Goal: Task Accomplishment & Management: Use online tool/utility

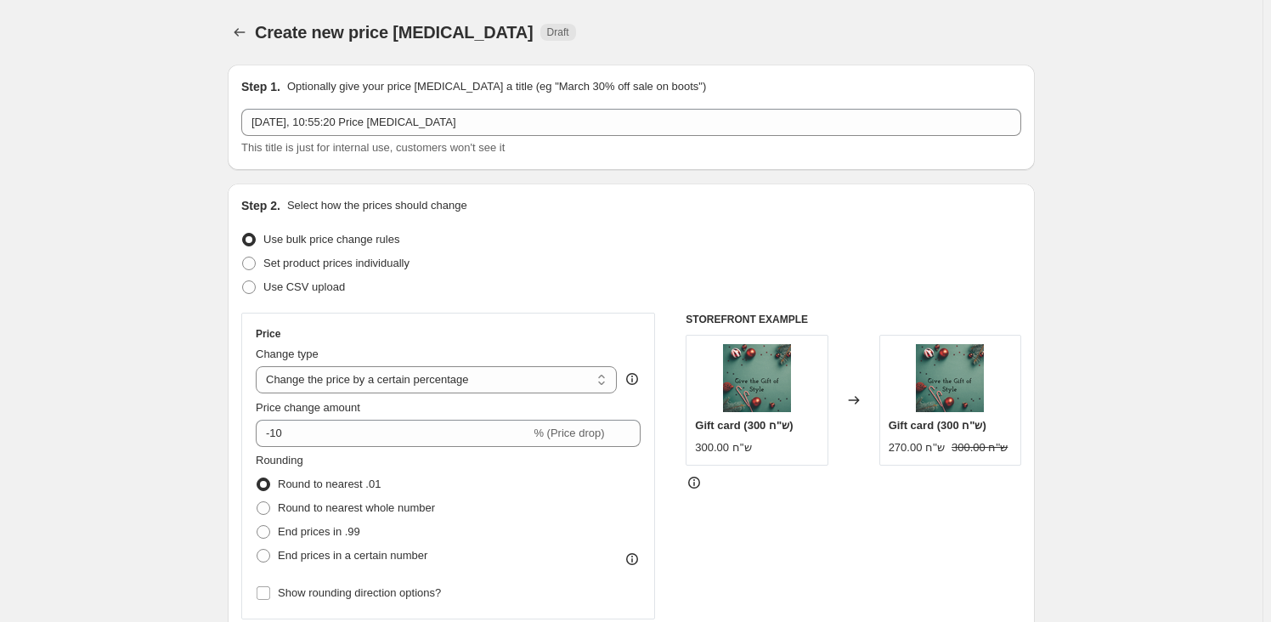
select select "percentage"
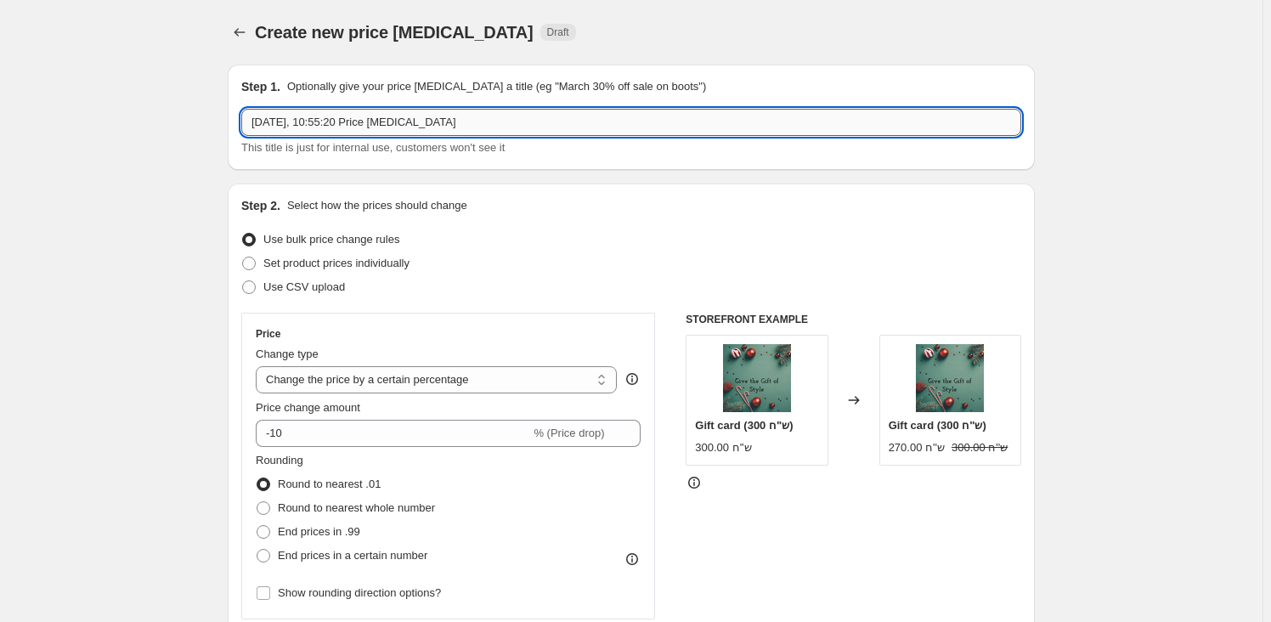
click at [387, 120] on input "[DATE], 10:55:20 Price [MEDICAL_DATA]" at bounding box center [631, 122] width 780 height 27
click at [386, 120] on input "[DATE], 10:55:20 Price [MEDICAL_DATA]" at bounding box center [631, 122] width 780 height 27
click at [385, 119] on input "[DATE], 10:55:20 Price [MEDICAL_DATA]" at bounding box center [631, 122] width 780 height 27
click at [574, 118] on input "החזרה למחיר המקורי - למעט משקפי שמש , מזוודות, ואאוטלט" at bounding box center [631, 122] width 780 height 27
drag, startPoint x: 277, startPoint y: 122, endPoint x: 231, endPoint y: 132, distance: 46.8
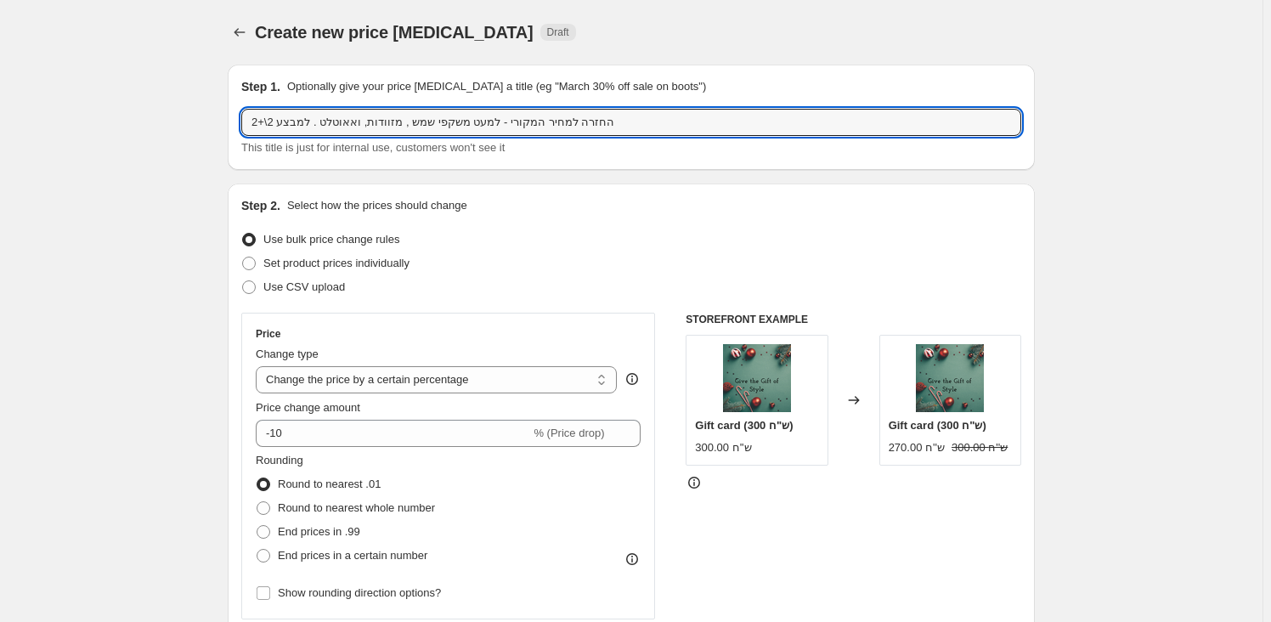
click at [231, 132] on div "Step 1. Optionally give your price [MEDICAL_DATA] a title (eg "March 30% off sa…" at bounding box center [631, 117] width 807 height 105
click at [680, 122] on input "החזרה למחיר המקורי - למעט משקפי שמש , מזוודות, ואאוטלט . למבצע 2\+2" at bounding box center [631, 122] width 780 height 27
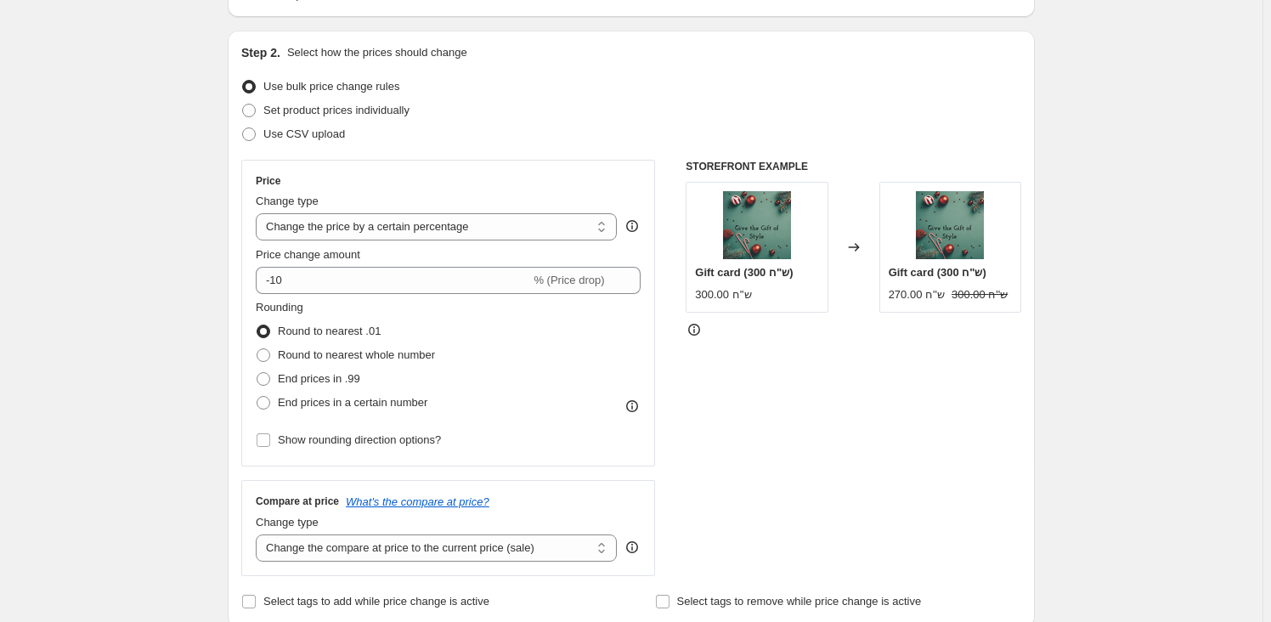
scroll to position [154, 0]
type input "החזרה למחיר המקורי - למעט משקפי שמש , מזוודות, ואאוטלט . למבצע 1+1"
click at [506, 226] on select "Change the price to a certain amount Change the price by a certain amount Chang…" at bounding box center [436, 225] width 361 height 27
select select "ecap"
click at [259, 212] on select "Change the price to a certain amount Change the price by a certain amount Chang…" at bounding box center [436, 225] width 361 height 27
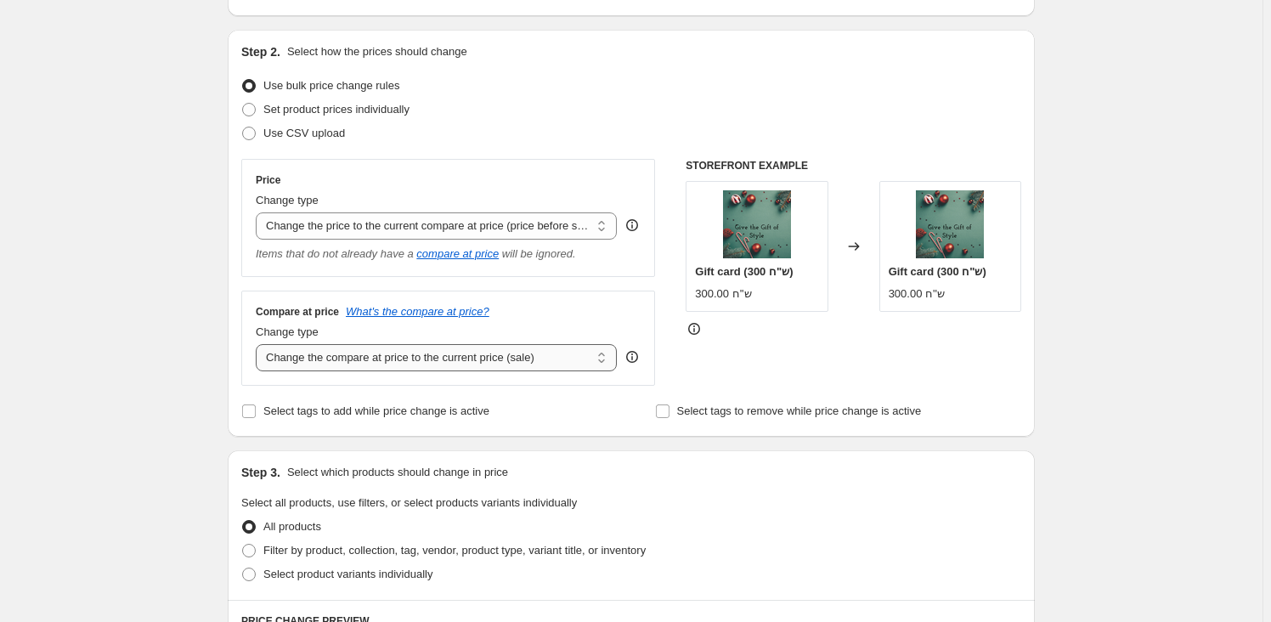
click at [477, 360] on select "Change the compare at price to the current price (sale) Change the compare at p…" at bounding box center [436, 357] width 361 height 27
select select "remove"
click at [259, 344] on select "Change the compare at price to the current price (sale) Change the compare at p…" at bounding box center [436, 357] width 361 height 27
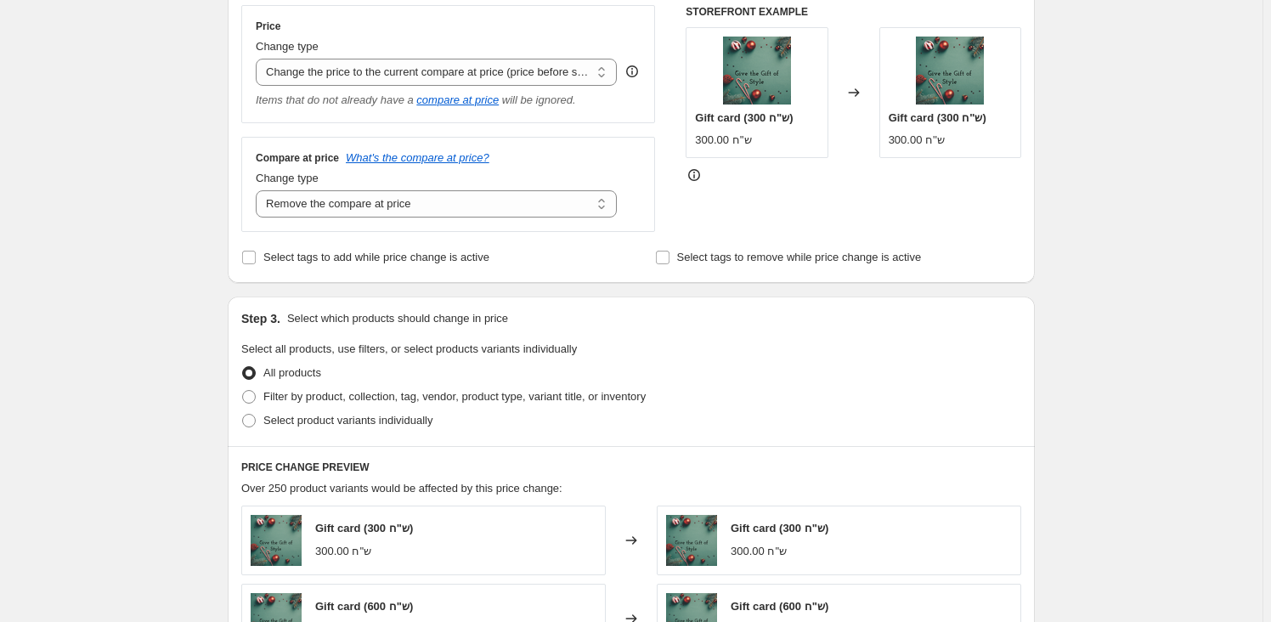
scroll to position [308, 0]
click at [532, 393] on span "Filter by product, collection, tag, vendor, product type, variant title, or inv…" at bounding box center [454, 395] width 382 height 13
click at [243, 390] on input "Filter by product, collection, tag, vendor, product type, variant title, or inv…" at bounding box center [242, 389] width 1 height 1
radio input "true"
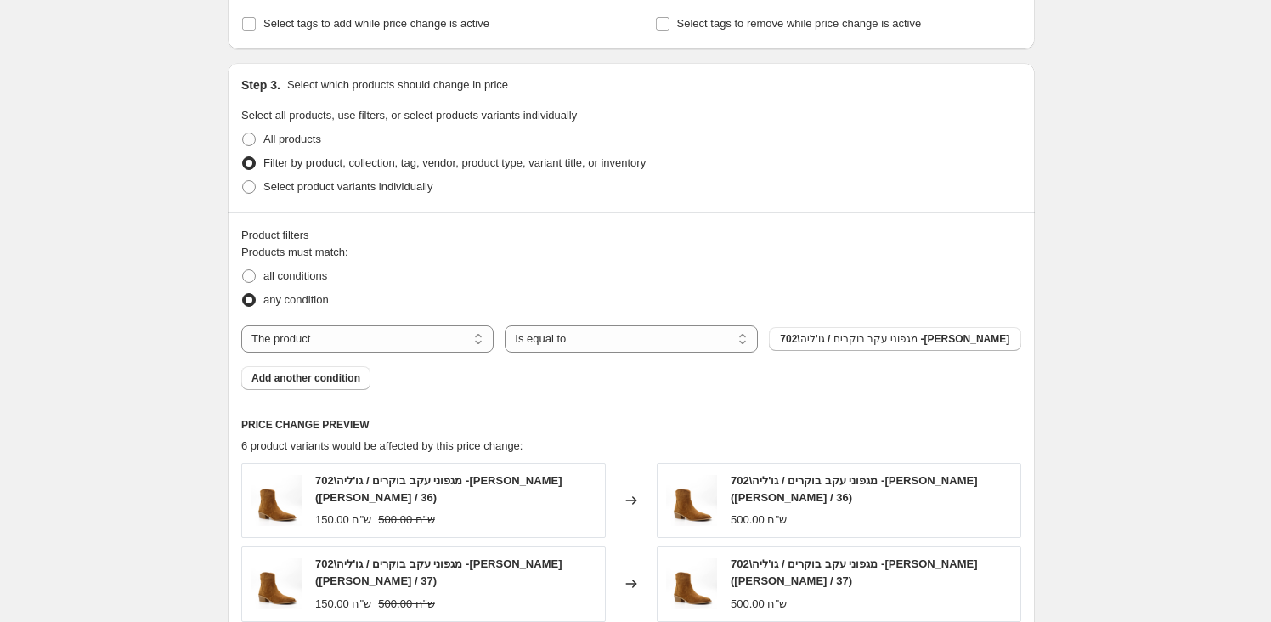
scroll to position [618, 0]
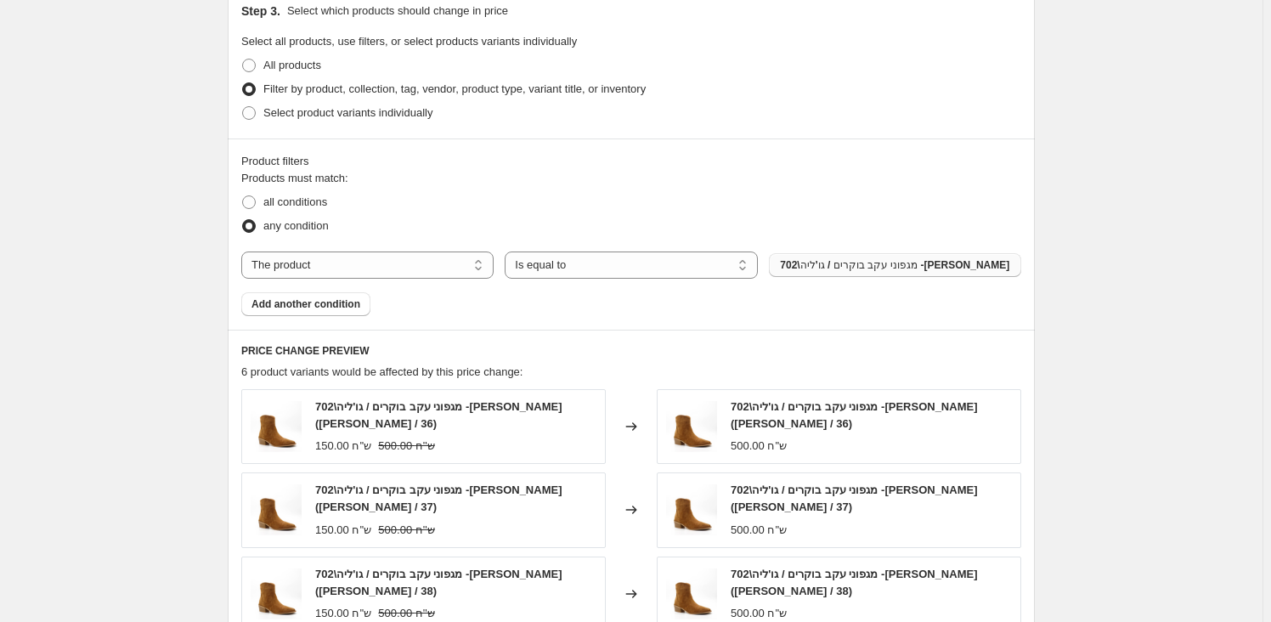
click at [845, 271] on button "702\מגפוני עקב בוקרים / גו'ליה -[PERSON_NAME]" at bounding box center [895, 265] width 252 height 24
click at [429, 268] on select "The product The product's collection The product's tag The product's vendor The…" at bounding box center [367, 265] width 252 height 27
select select "tag"
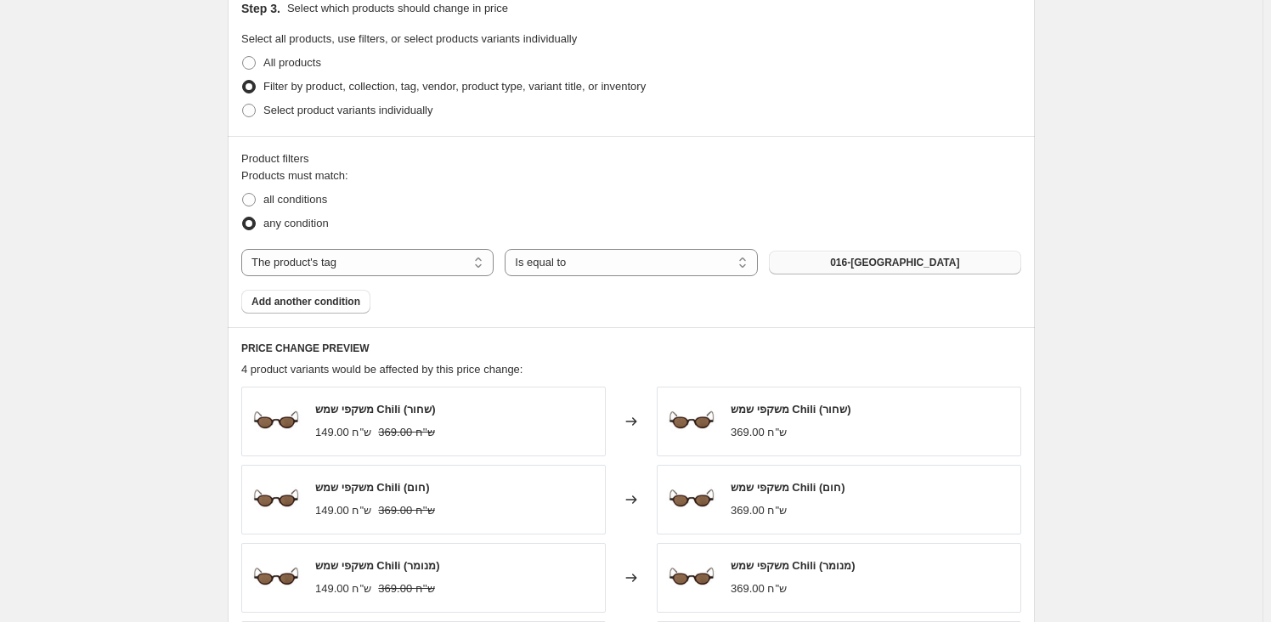
click at [936, 262] on button "016-[GEOGRAPHIC_DATA]" at bounding box center [895, 263] width 252 height 24
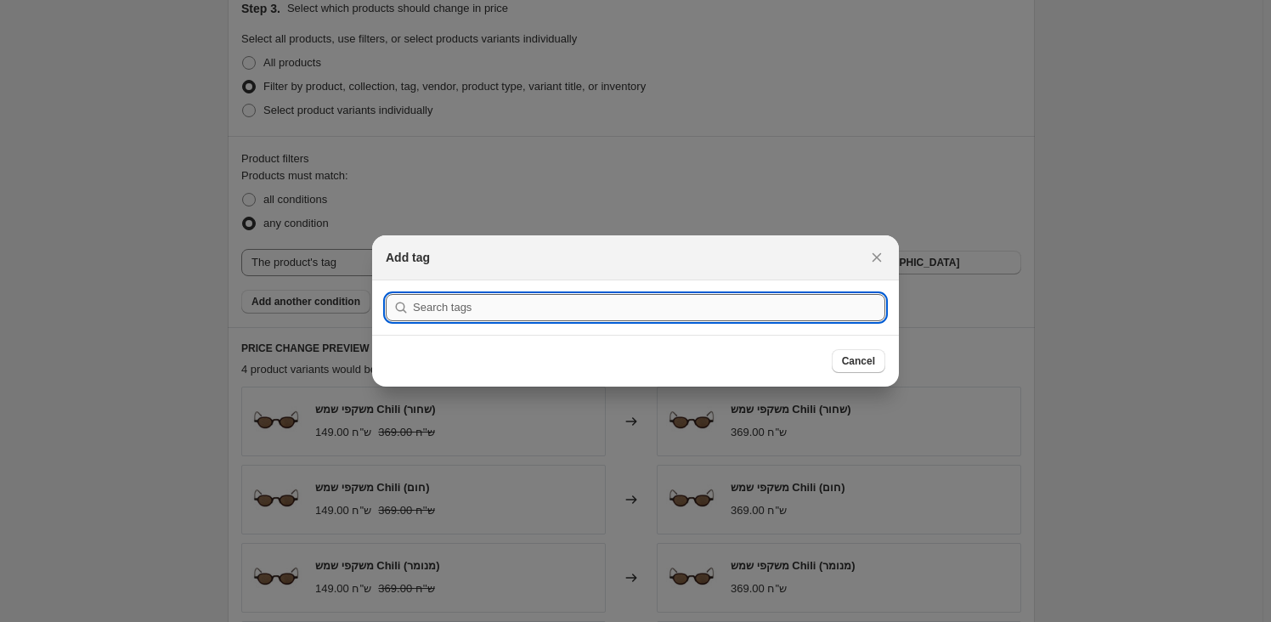
click at [843, 308] on input ":r2f:" at bounding box center [649, 307] width 472 height 27
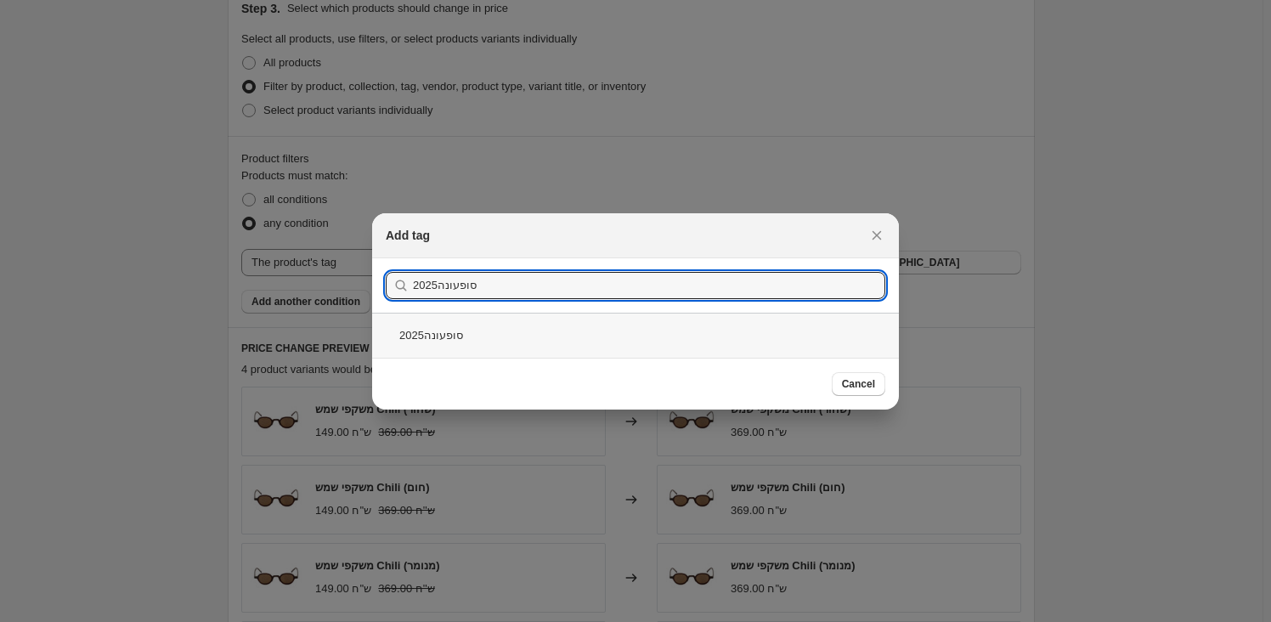
type input "סופעונה2025"
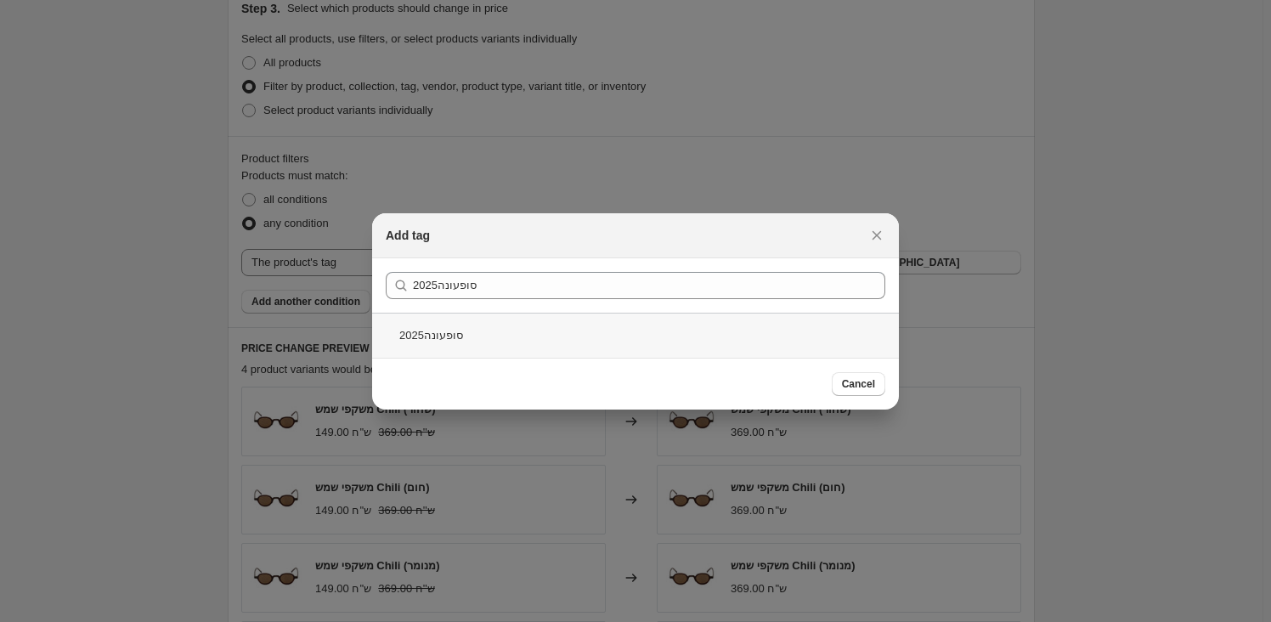
click at [493, 338] on div "סופעונה2025" at bounding box center [635, 335] width 527 height 45
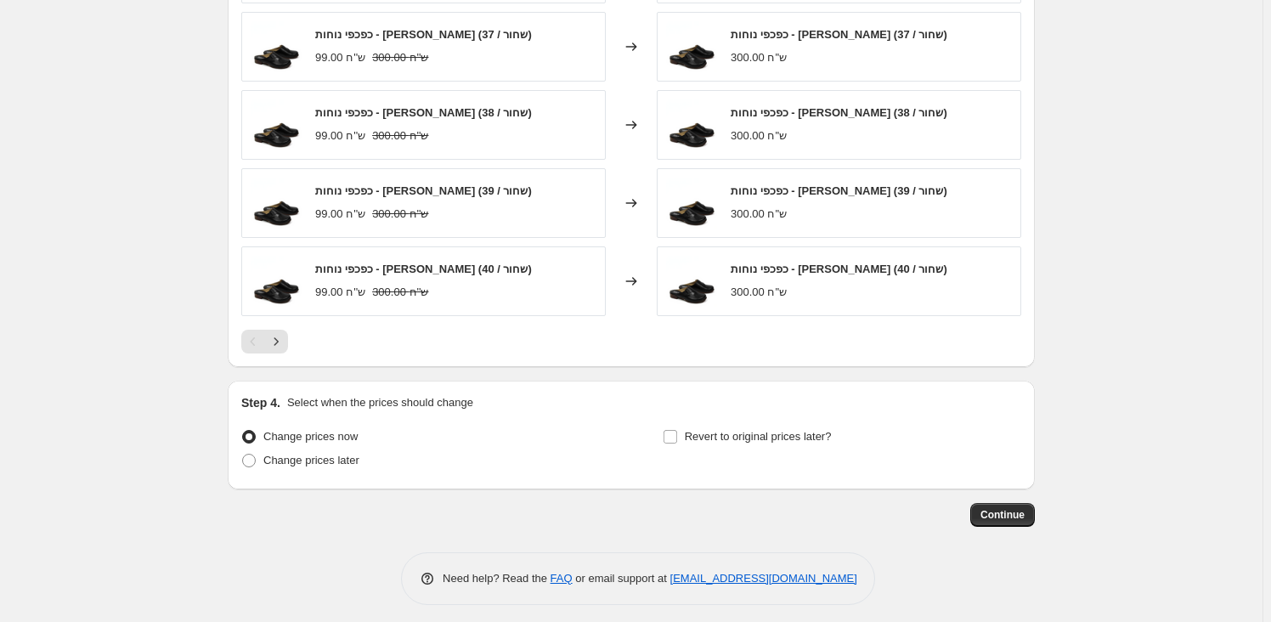
scroll to position [1078, 0]
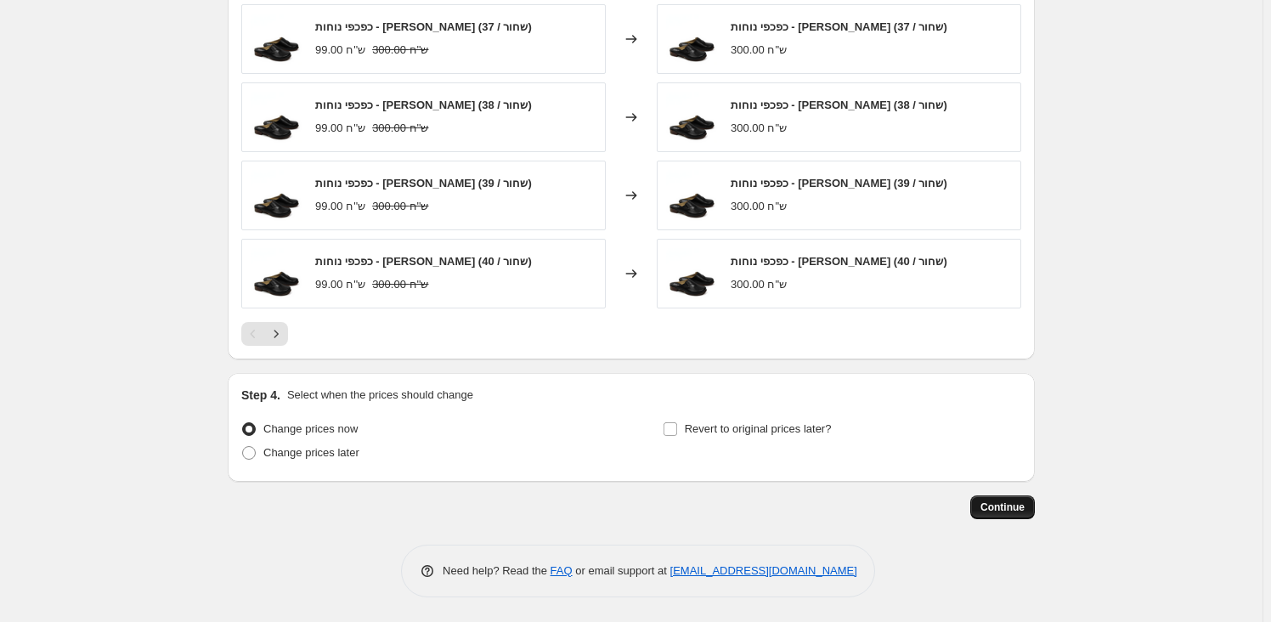
click at [1007, 511] on span "Continue" at bounding box center [1003, 507] width 44 height 14
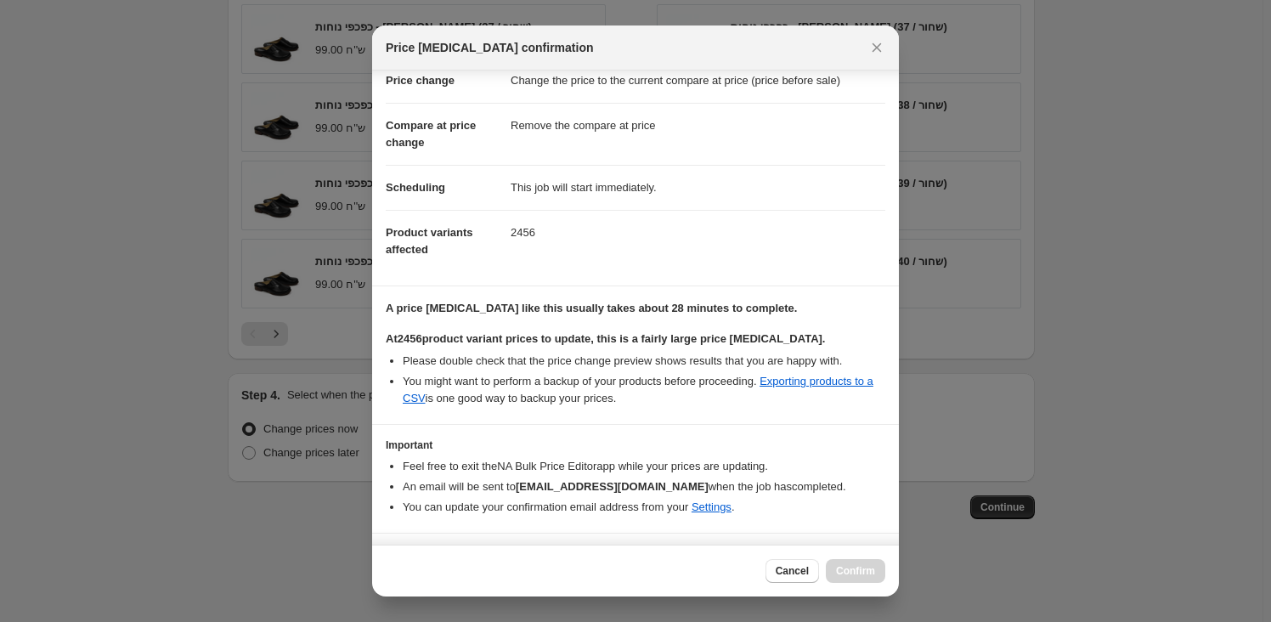
scroll to position [81, 0]
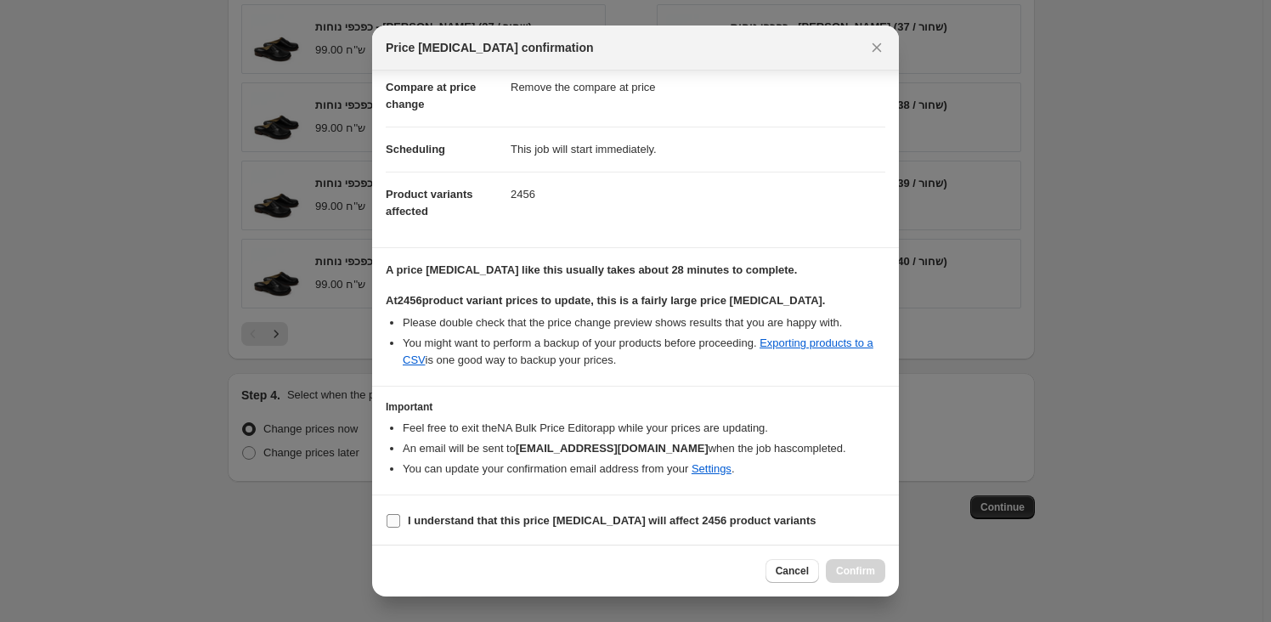
click at [611, 522] on b "I understand that this price [MEDICAL_DATA] will affect 2456 product variants" at bounding box center [612, 520] width 409 height 13
click at [400, 522] on input "I understand that this price [MEDICAL_DATA] will affect 2456 product variants" at bounding box center [394, 521] width 14 height 14
checkbox input "true"
click at [859, 575] on span "Confirm" at bounding box center [855, 571] width 39 height 14
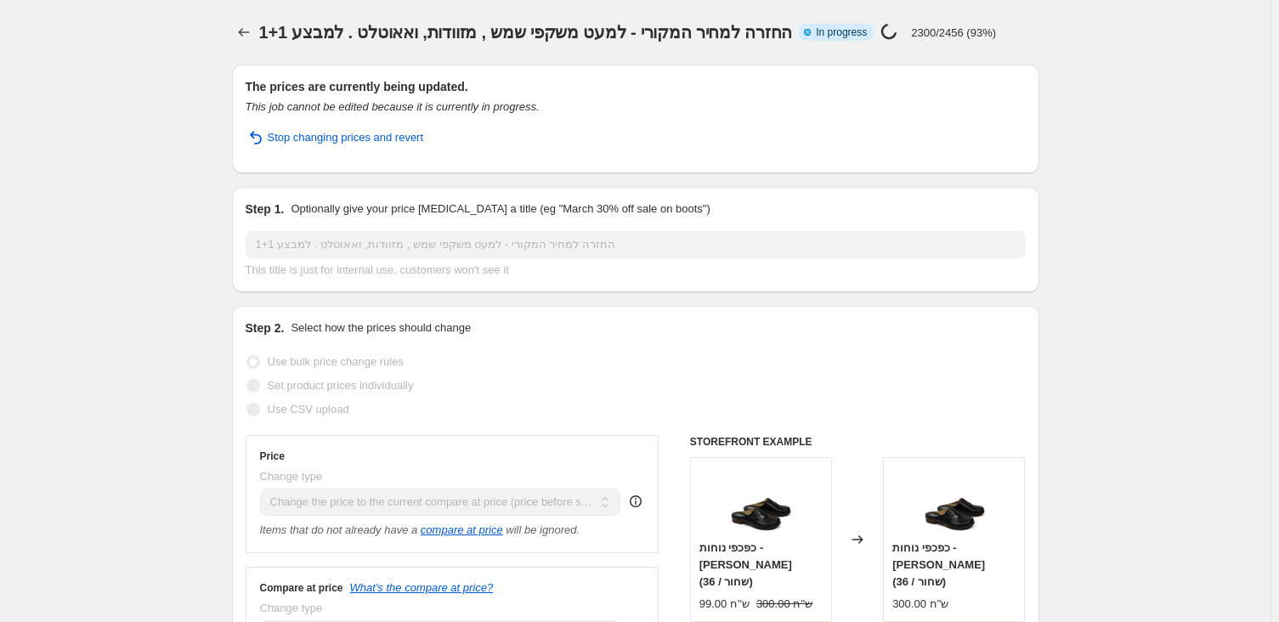
select select "ecap"
select select "remove"
select select "tag"
